Goal: Information Seeking & Learning: Learn about a topic

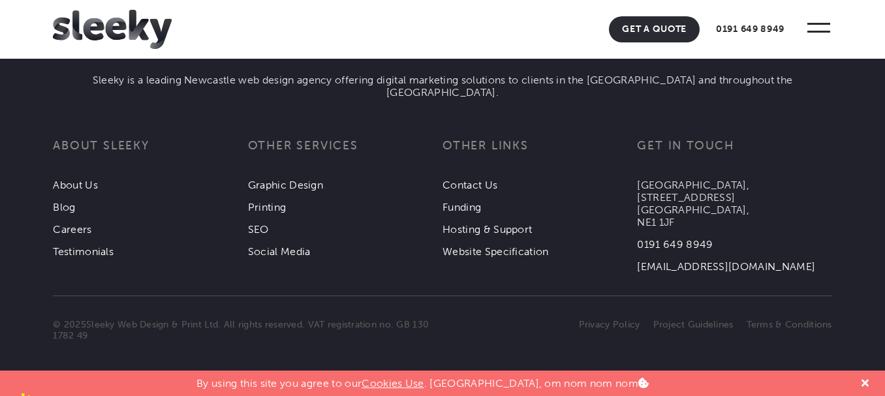
scroll to position [4655, 0]
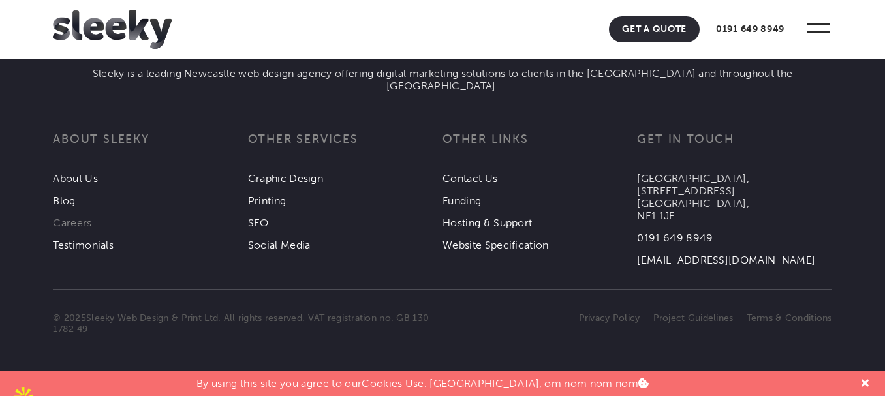
click at [69, 229] on link "Careers" at bounding box center [72, 223] width 39 height 12
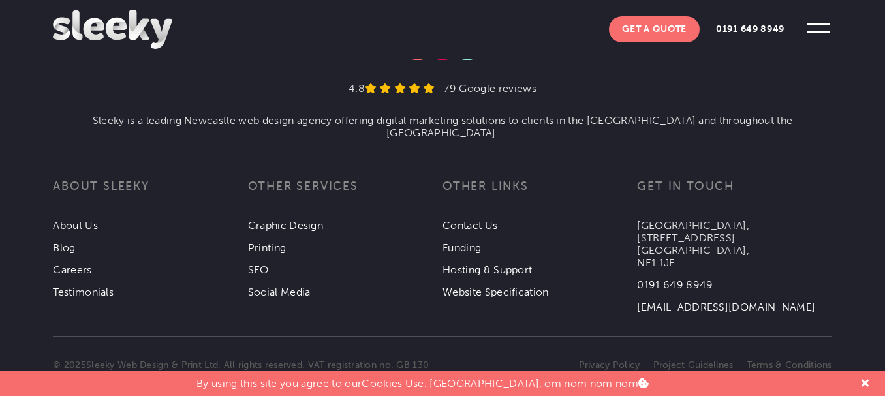
scroll to position [836, 0]
